Goal: Transaction & Acquisition: Purchase product/service

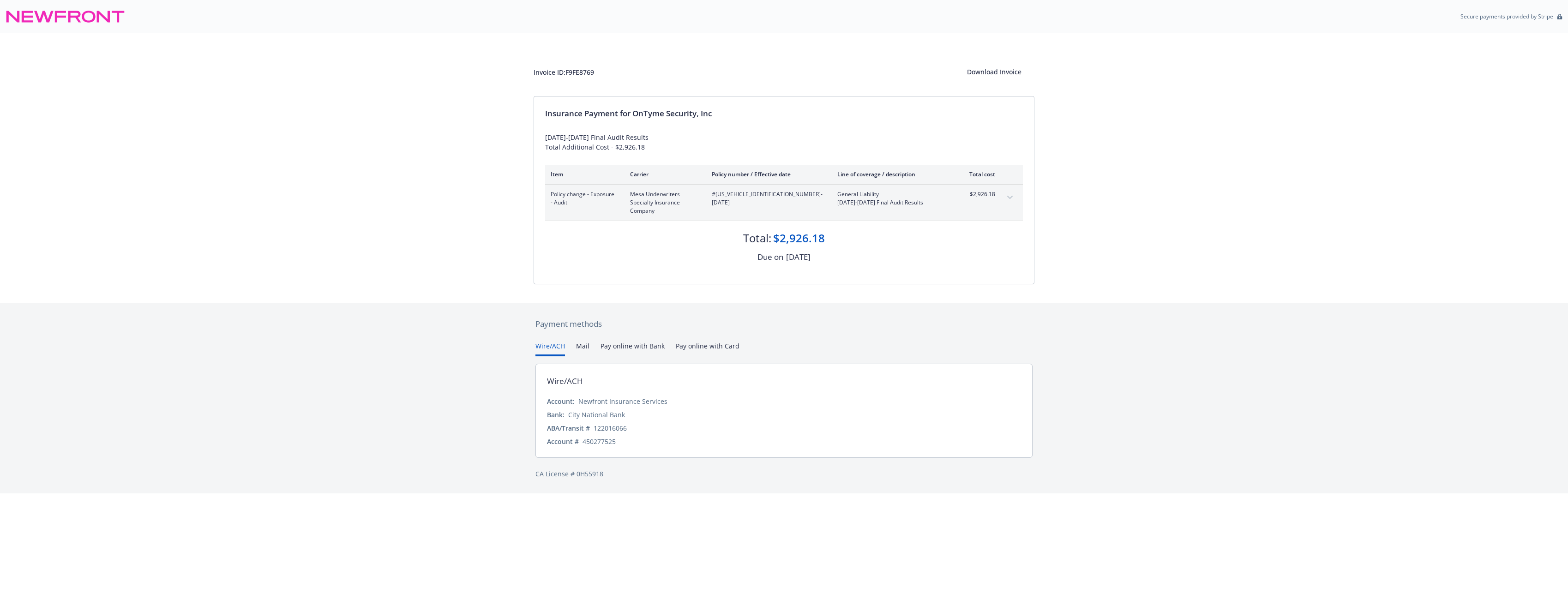
click at [628, 345] on button "Pay online with Bank" at bounding box center [632, 349] width 64 height 15
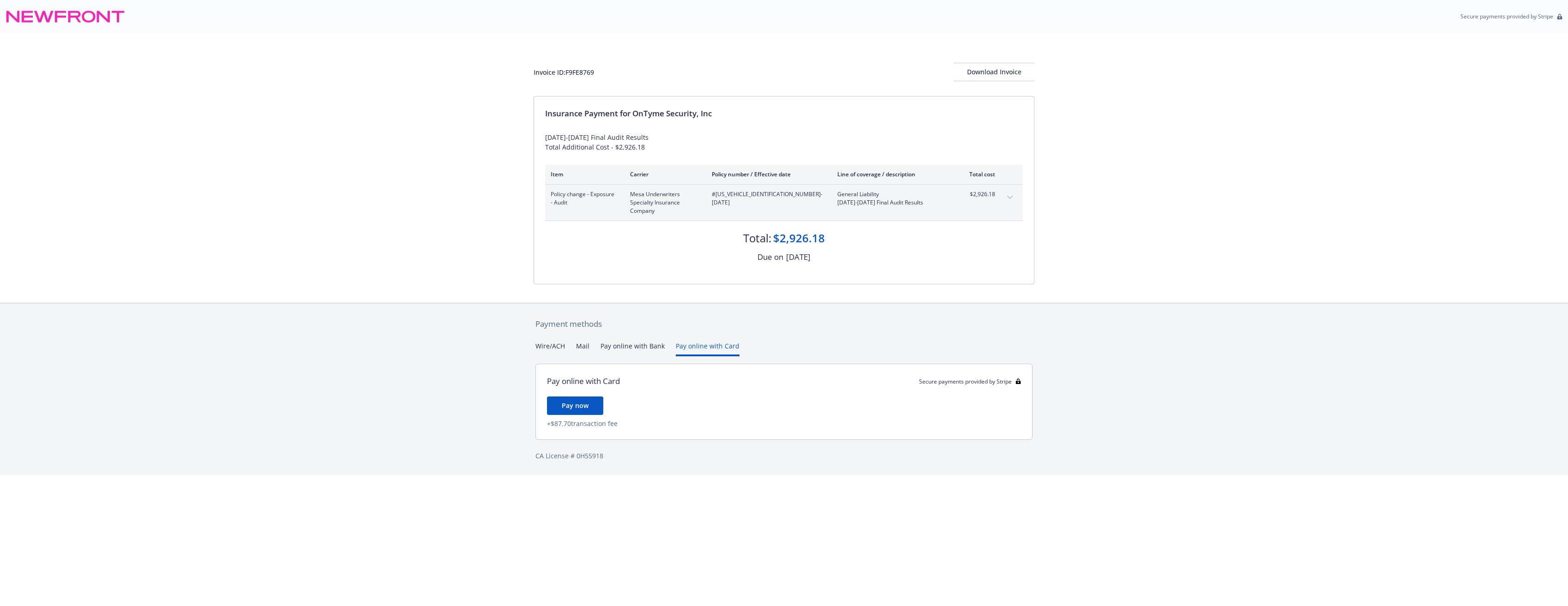
click at [698, 344] on button "Pay online with Card" at bounding box center [708, 349] width 64 height 15
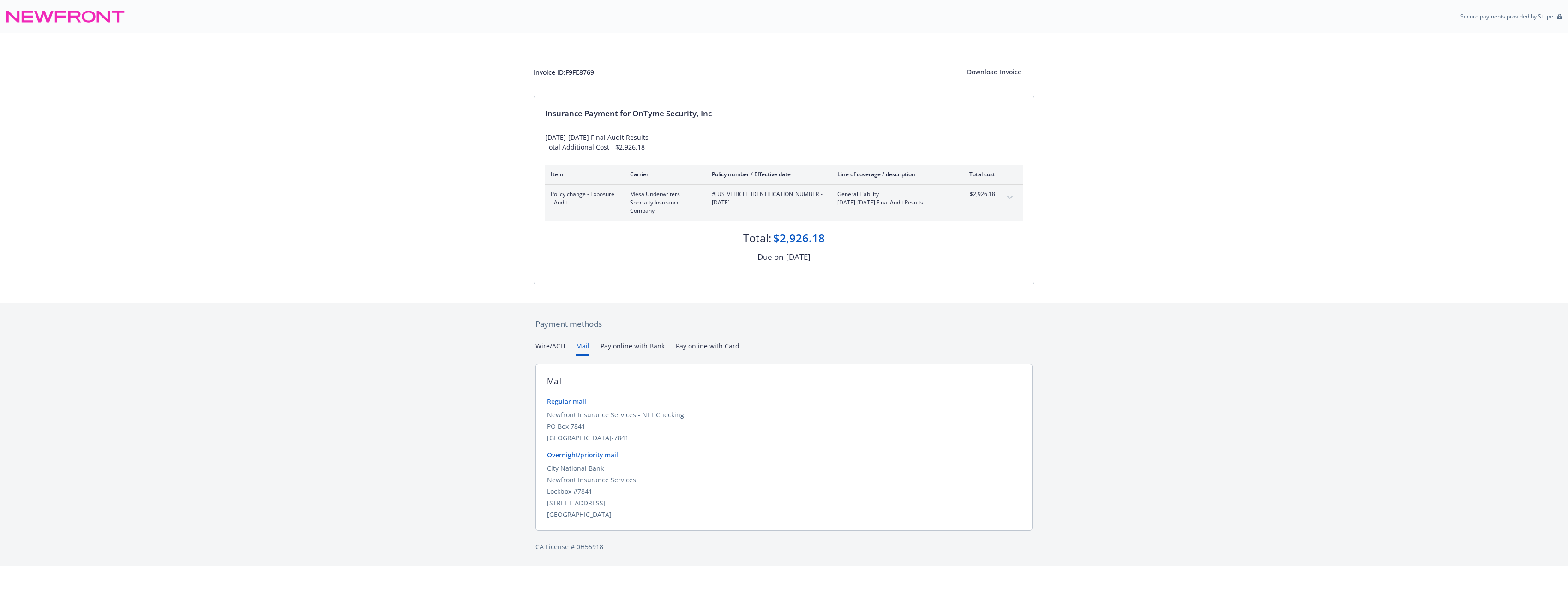
click at [583, 346] on button "Mail" at bounding box center [583, 349] width 13 height 15
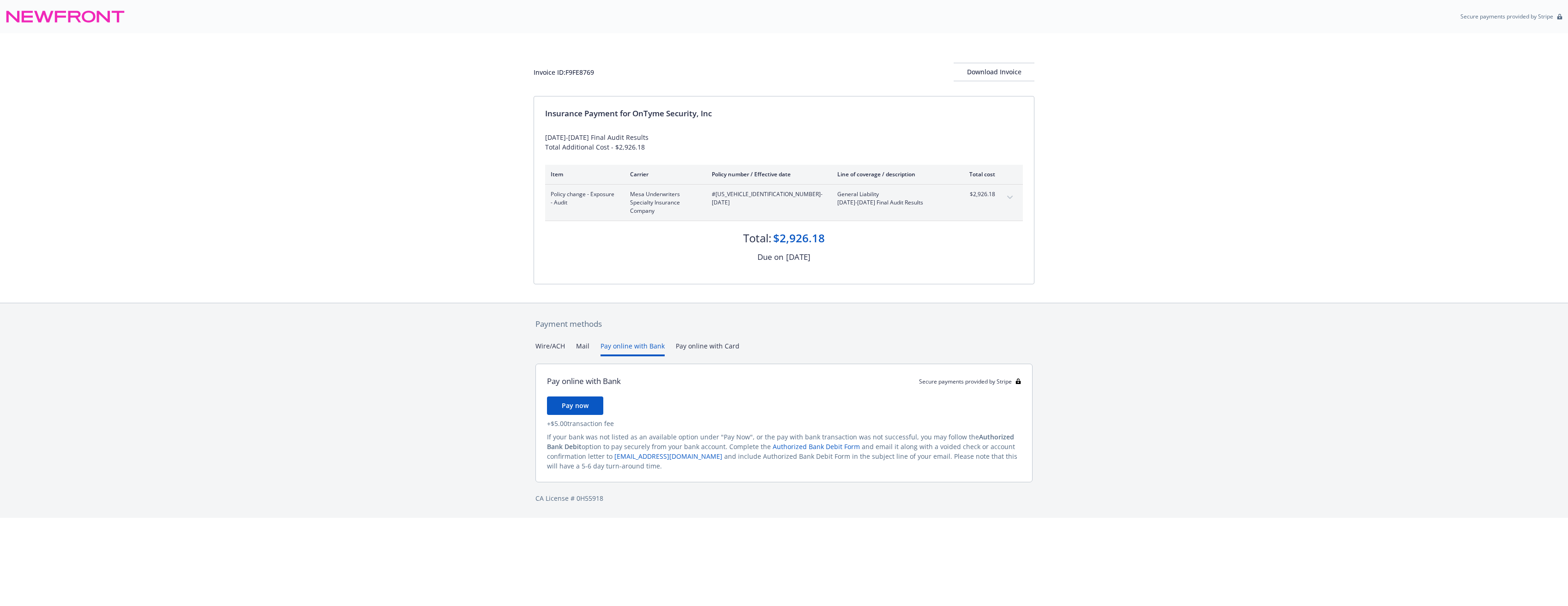
click at [623, 346] on button "Pay online with Bank" at bounding box center [632, 349] width 64 height 15
click at [572, 408] on span "Pay now" at bounding box center [575, 405] width 27 height 9
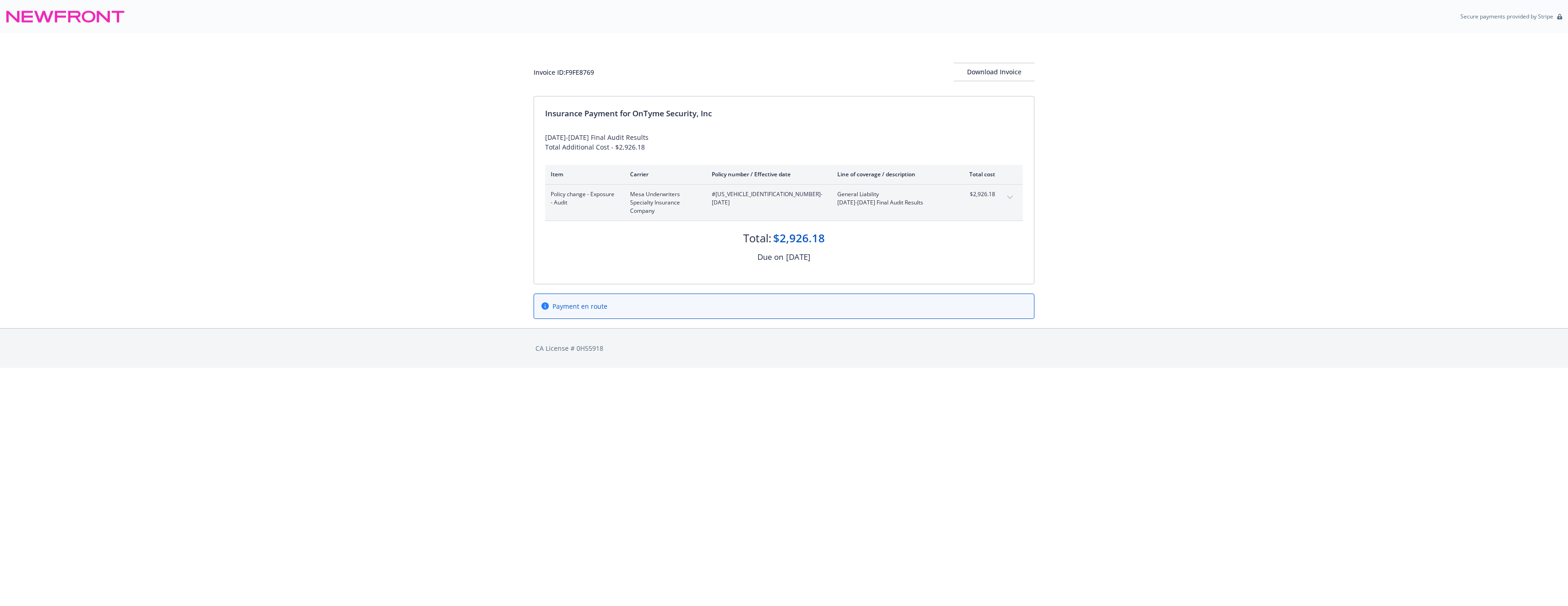
click at [598, 310] on span "Payment en route" at bounding box center [580, 306] width 55 height 10
click at [990, 69] on div "Download Invoice" at bounding box center [994, 72] width 81 height 18
